Goal: Information Seeking & Learning: Check status

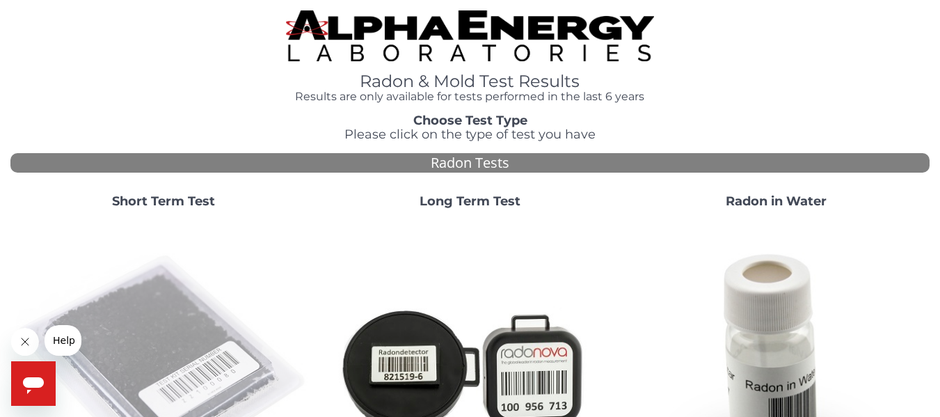
click at [157, 335] on img at bounding box center [163, 367] width 295 height 295
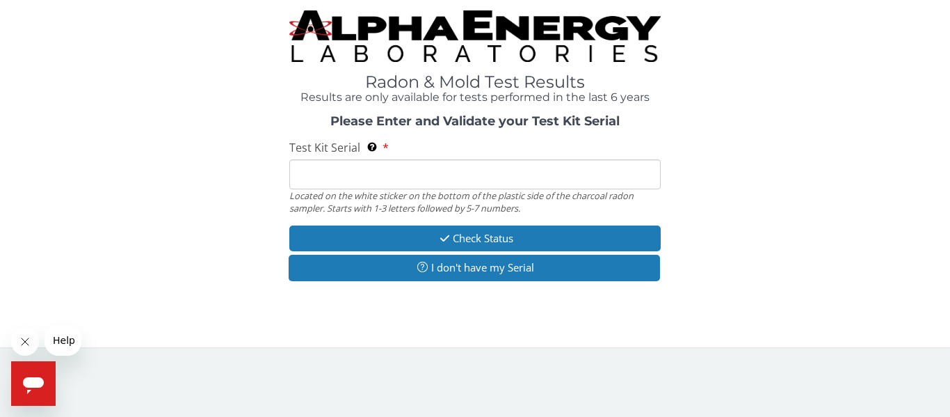
click at [472, 170] on input "Test Kit Serial Located on the white sticker on the bottom of the plastic side …" at bounding box center [474, 174] width 371 height 30
type input "aa487420"
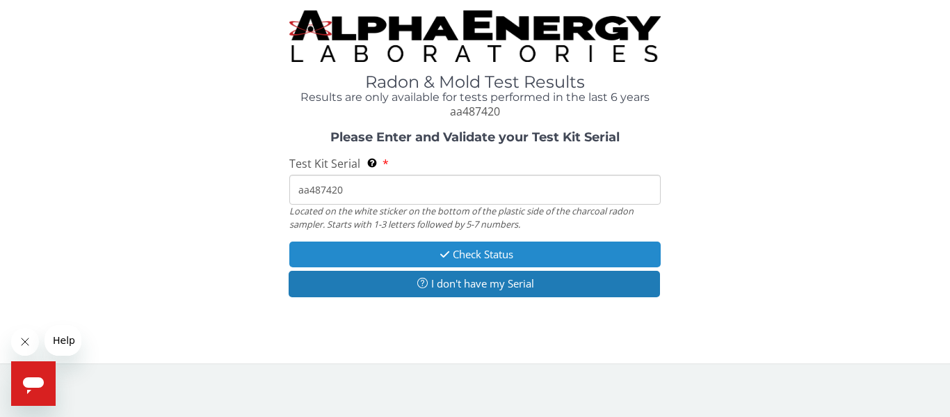
click at [460, 244] on button "Check Status" at bounding box center [474, 254] width 371 height 26
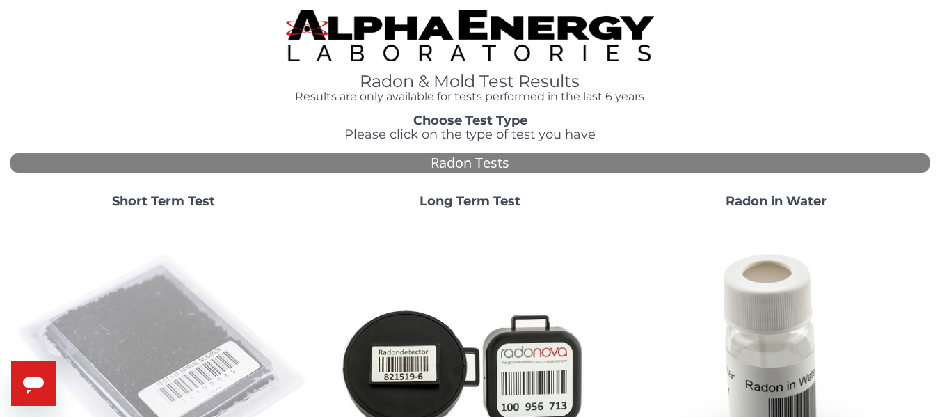
click at [122, 363] on img at bounding box center [163, 367] width 295 height 295
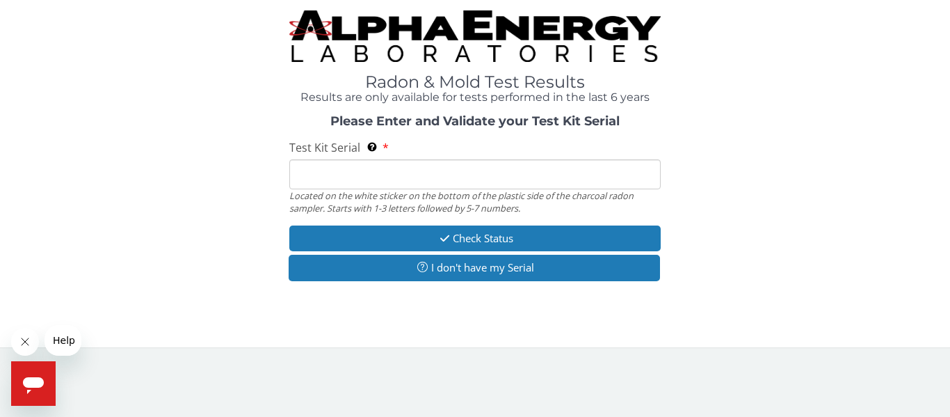
click at [403, 172] on input "Test Kit Serial Located on the white sticker on the bottom of the plastic side …" at bounding box center [474, 174] width 371 height 30
type input "aa487432"
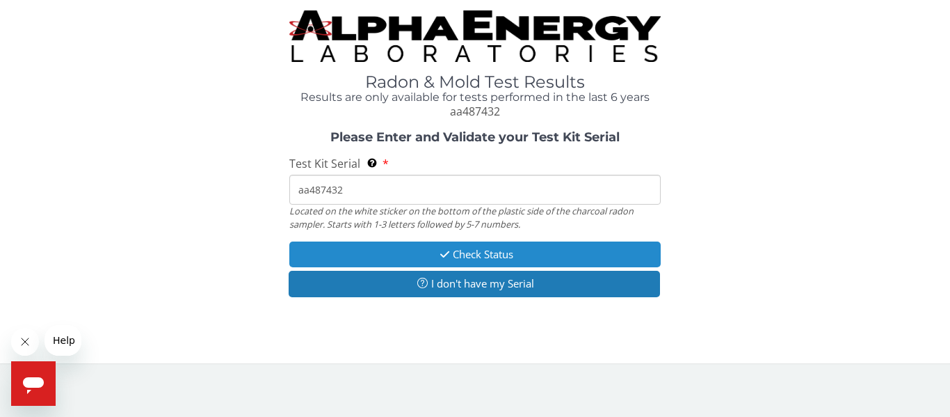
click at [401, 241] on button "Check Status" at bounding box center [474, 254] width 371 height 26
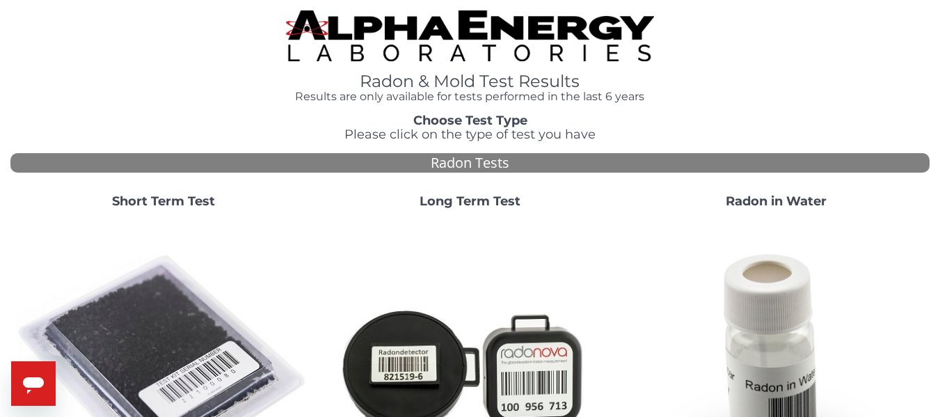
click at [170, 307] on img at bounding box center [163, 367] width 295 height 295
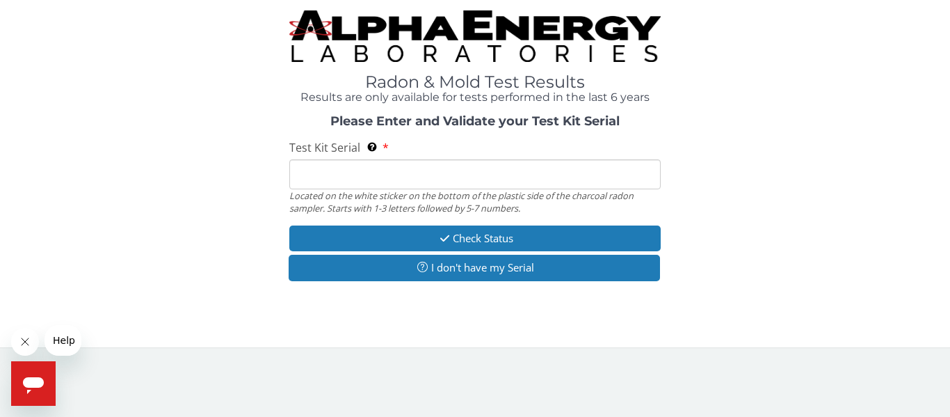
click at [358, 178] on input "Test Kit Serial Located on the white sticker on the bottom of the plastic side …" at bounding box center [474, 174] width 371 height 30
type input "aa487420"
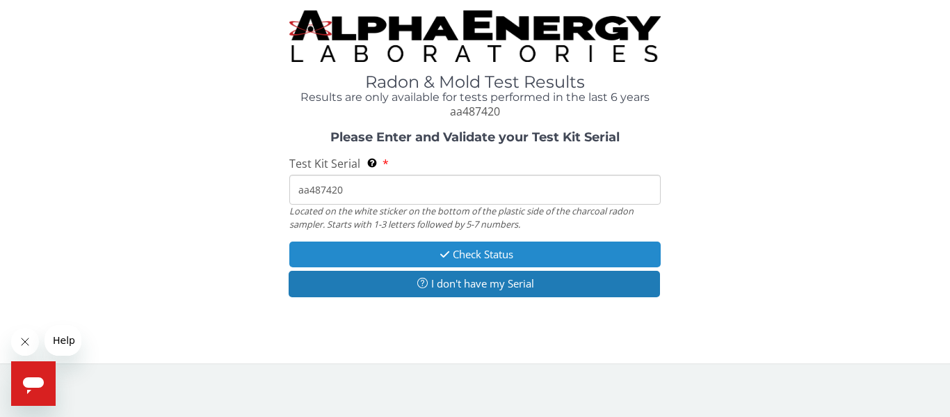
click at [400, 255] on button "Check Status" at bounding box center [474, 254] width 371 height 26
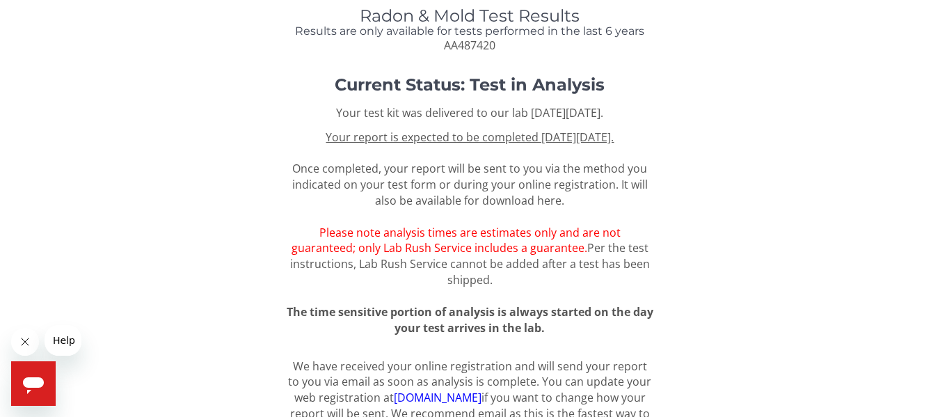
scroll to position [129, 0]
